Goal: Information Seeking & Learning: Learn about a topic

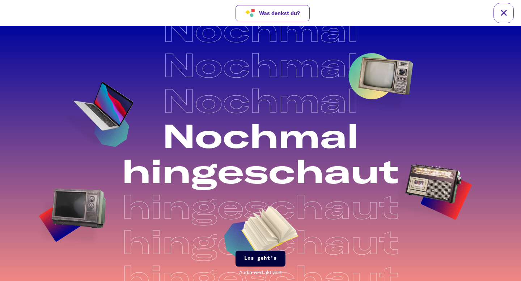
click at [247, 259] on span "Los geht's" at bounding box center [260, 258] width 33 height 7
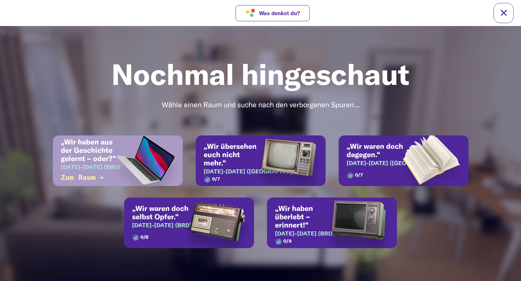
click at [145, 185] on img at bounding box center [146, 171] width 74 height 70
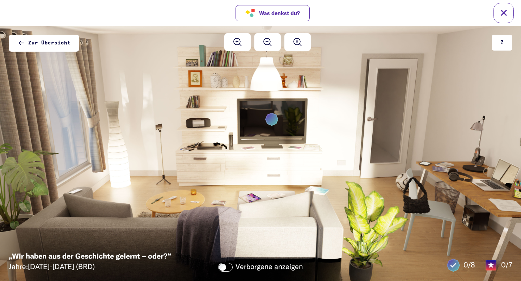
click at [272, 120] on icon at bounding box center [271, 119] width 13 height 13
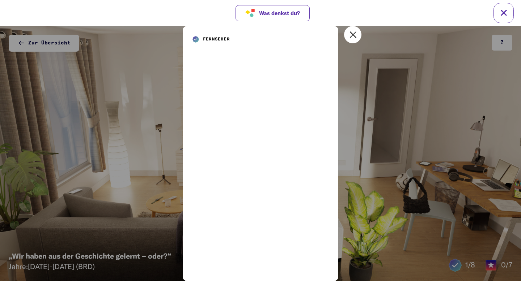
click at [348, 37] on icon at bounding box center [352, 34] width 9 height 9
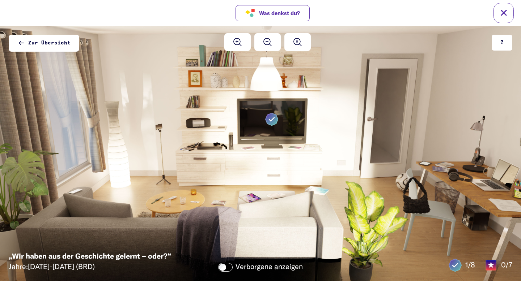
click at [228, 271] on label at bounding box center [225, 267] width 14 height 9
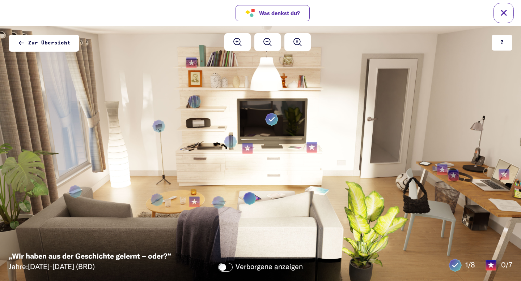
click at [254, 200] on icon at bounding box center [249, 198] width 13 height 13
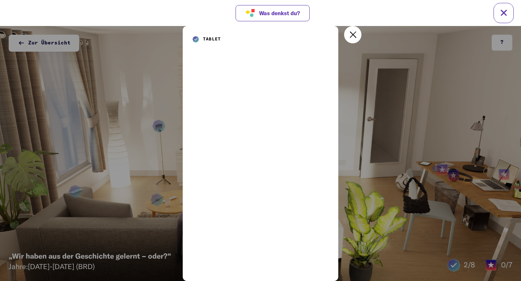
click at [354, 37] on icon at bounding box center [352, 34] width 9 height 9
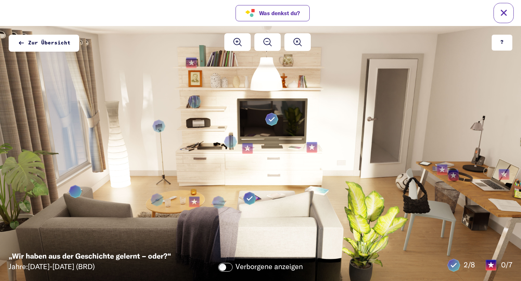
click at [72, 192] on icon at bounding box center [75, 191] width 13 height 13
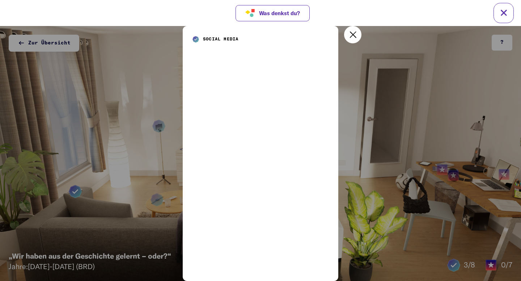
click at [359, 30] on div at bounding box center [352, 34] width 17 height 17
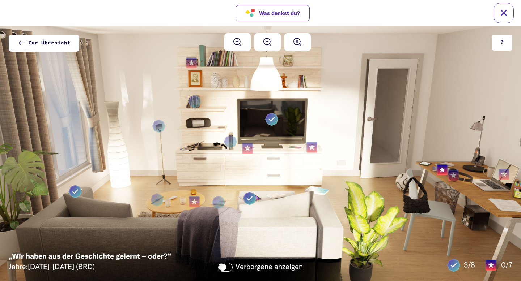
click at [437, 166] on icon at bounding box center [442, 169] width 14 height 15
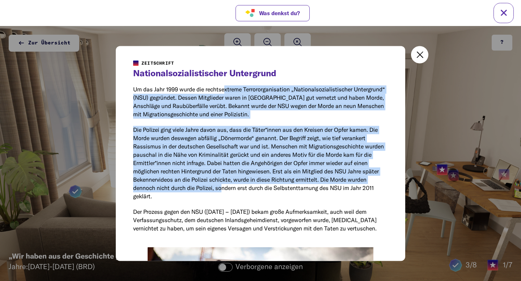
drag, startPoint x: 225, startPoint y: 89, endPoint x: 221, endPoint y: 187, distance: 97.4
click at [221, 187] on div "Nationalsozialistischer Untergrund Um das Jahr 1999 wurde die rechtsextreme Ter…" at bounding box center [260, 151] width 255 height 164
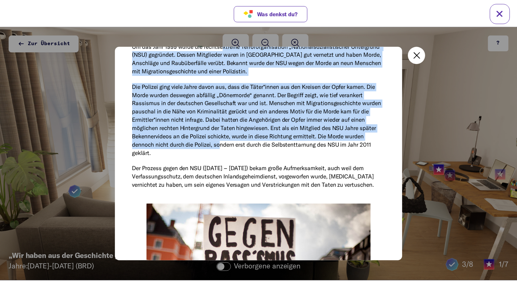
scroll to position [44, 0]
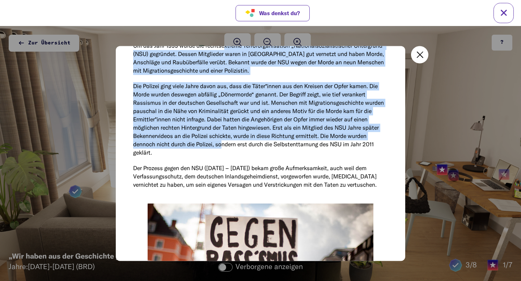
click at [424, 50] on div at bounding box center [419, 54] width 17 height 17
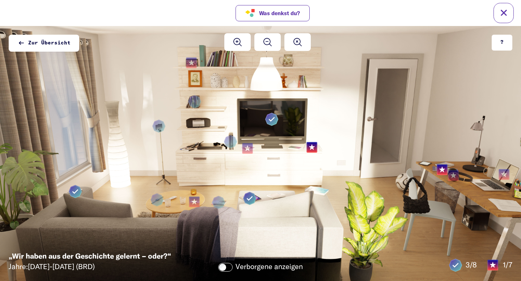
click at [311, 148] on icon at bounding box center [312, 147] width 6 height 6
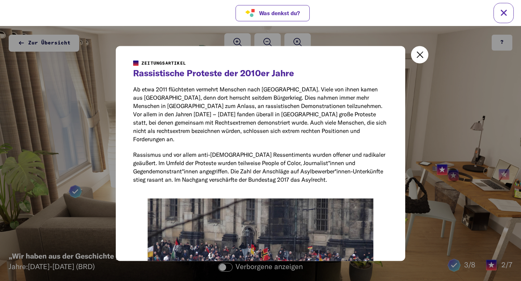
click at [415, 51] on div at bounding box center [419, 54] width 17 height 17
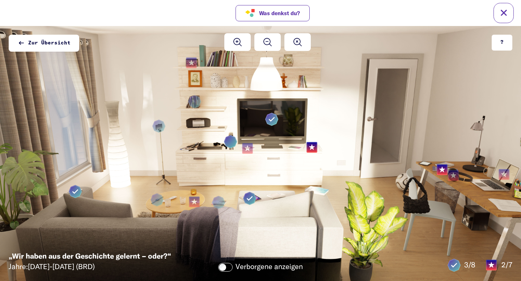
click at [229, 147] on icon at bounding box center [230, 141] width 13 height 13
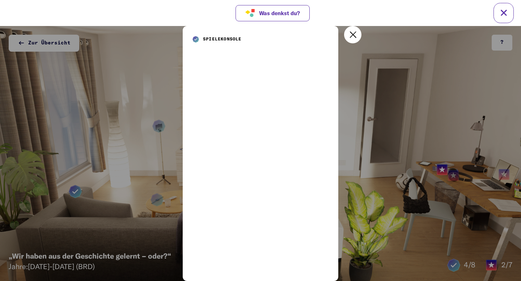
click at [352, 37] on icon at bounding box center [352, 34] width 9 height 9
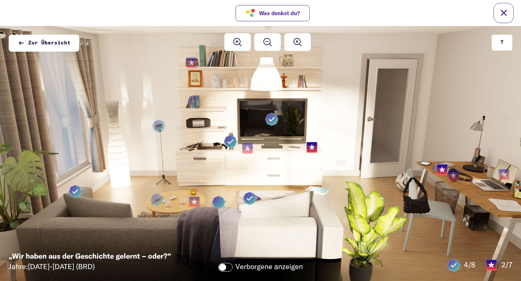
click at [215, 205] on icon at bounding box center [218, 202] width 13 height 13
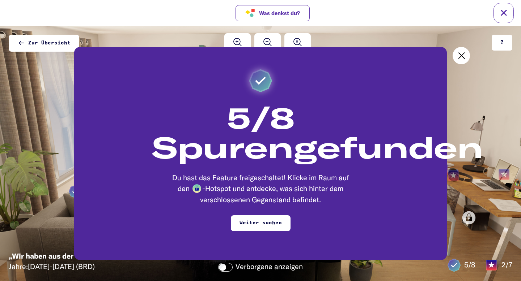
click at [457, 58] on icon at bounding box center [461, 55] width 9 height 9
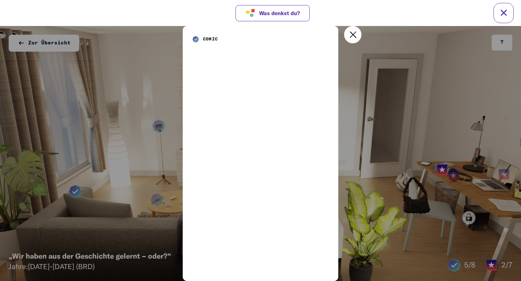
click at [352, 40] on div at bounding box center [352, 34] width 17 height 17
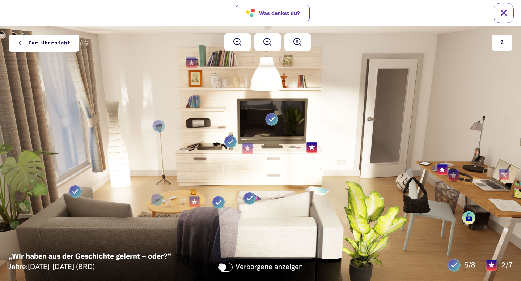
click at [469, 214] on icon at bounding box center [469, 218] width 6 height 8
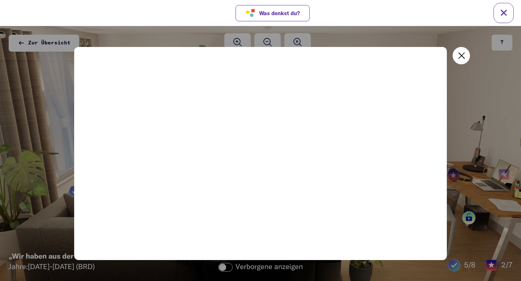
click at [462, 58] on icon at bounding box center [461, 55] width 9 height 9
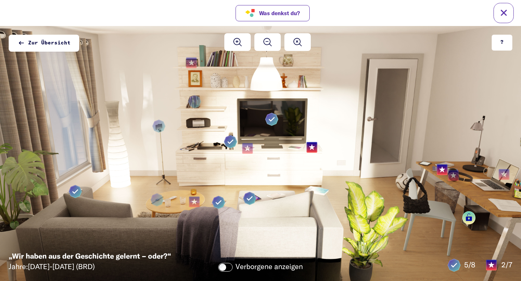
click at [514, 14] on div at bounding box center [260, 14] width 521 height 22
click at [500, 14] on div at bounding box center [440, 12] width 119 height 7
click at [504, 17] on link at bounding box center [503, 13] width 20 height 20
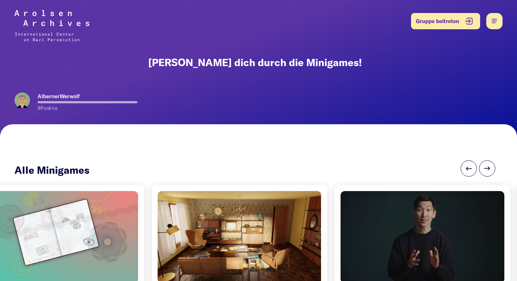
click at [66, 33] on img at bounding box center [51, 25] width 75 height 31
click at [491, 22] on button at bounding box center [495, 21] width 16 height 16
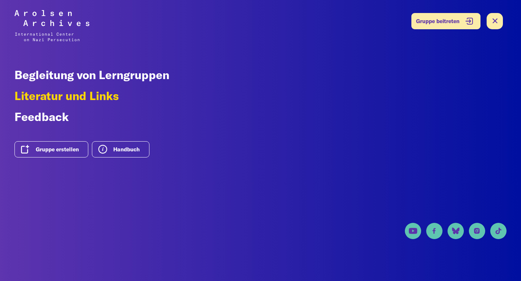
click at [100, 96] on span "Literatur und Links" at bounding box center [66, 96] width 104 height 14
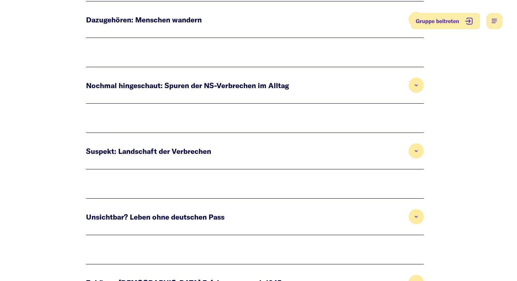
scroll to position [219, 0]
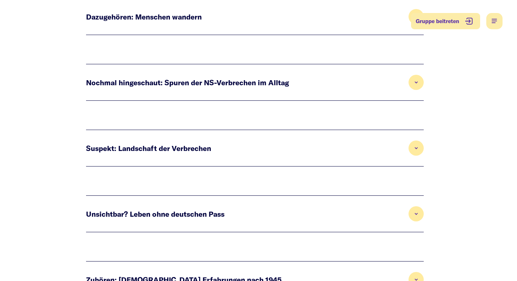
click at [287, 90] on button "Nochmal hingeschaut: Spuren der NS-Verbrechen im Alltag" at bounding box center [255, 82] width 338 height 36
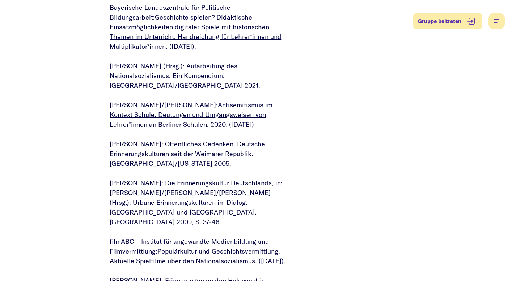
scroll to position [261, 0]
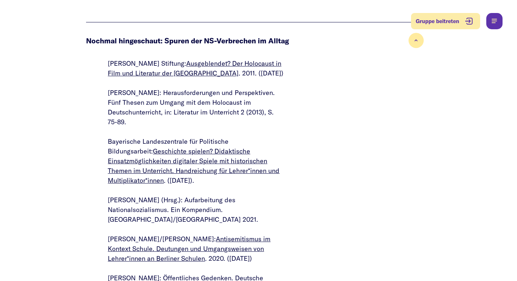
click at [496, 21] on button at bounding box center [495, 21] width 16 height 16
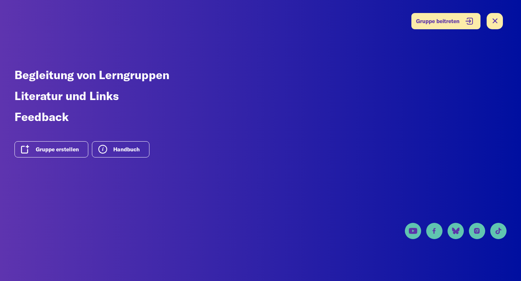
click at [324, 126] on div "Begleitung von Lerngruppen Literatur und Links Feedback Gruppe erstellen Handbu…" at bounding box center [260, 156] width 521 height 281
